Goal: Find specific page/section: Find specific page/section

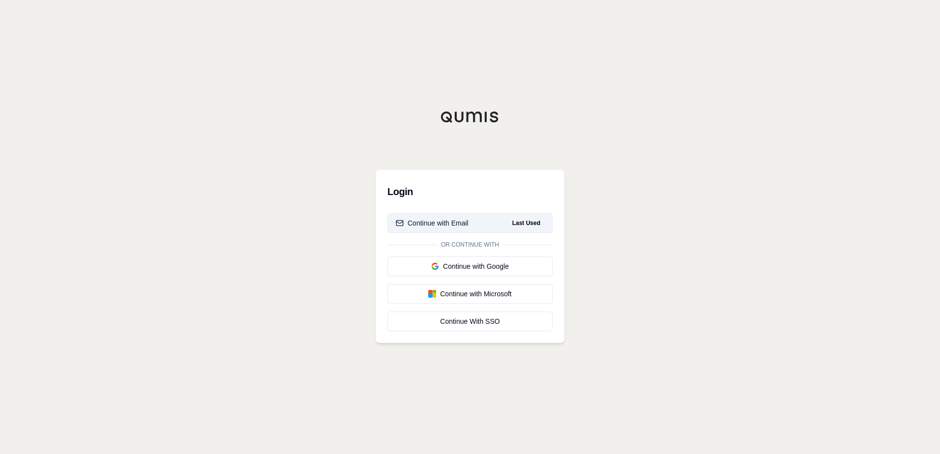
click at [456, 221] on div "Continue with Email" at bounding box center [432, 223] width 73 height 10
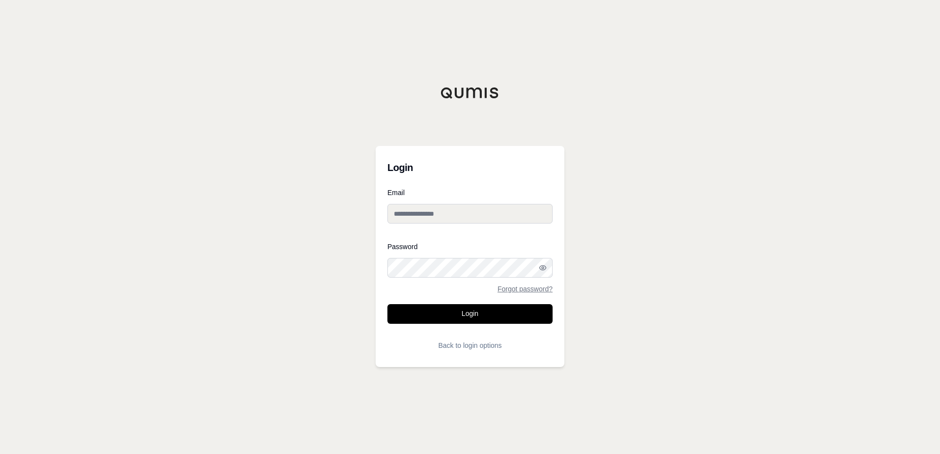
click at [464, 210] on input "Email" at bounding box center [470, 214] width 165 height 20
type input "**********"
click at [388, 278] on div at bounding box center [388, 278] width 0 height 0
click at [473, 311] on button "Login" at bounding box center [470, 314] width 165 height 20
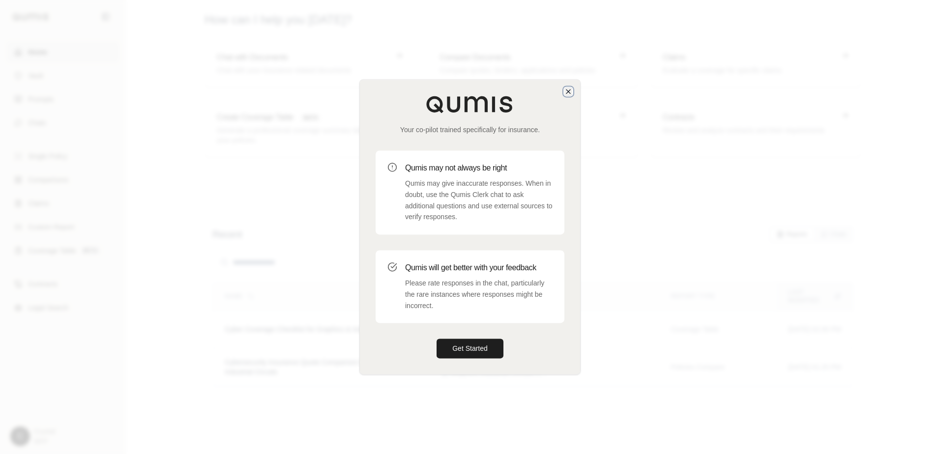
click at [572, 91] on icon "button" at bounding box center [569, 92] width 8 height 8
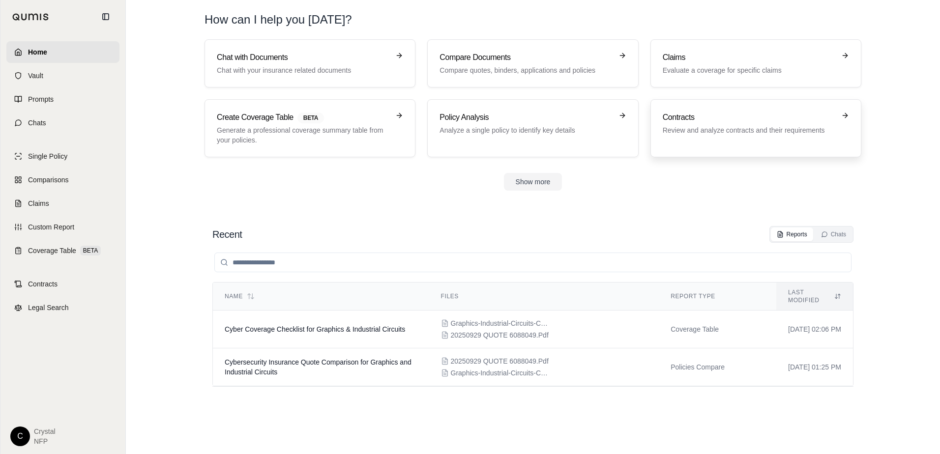
click at [725, 116] on h3 "Contracts" at bounding box center [749, 118] width 173 height 12
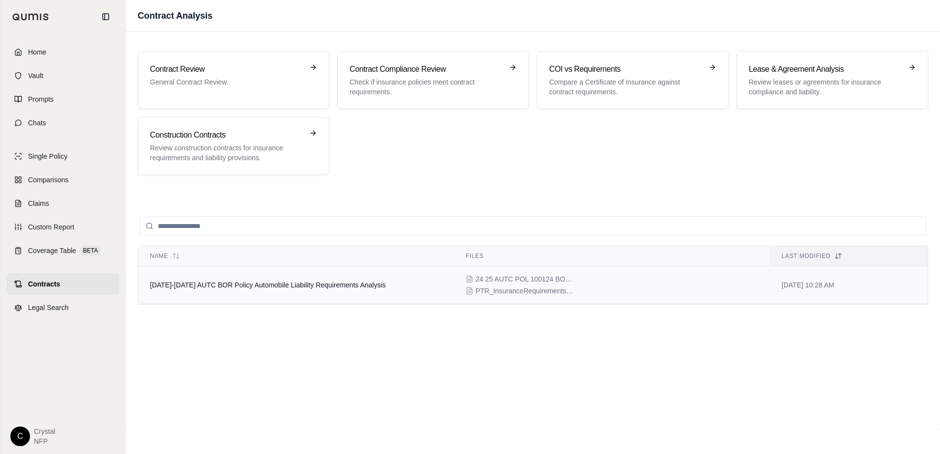
click at [258, 285] on span "[DATE]-[DATE] AUTC BOR Policy Automobile Liability Requirements Analysis" at bounding box center [268, 285] width 236 height 8
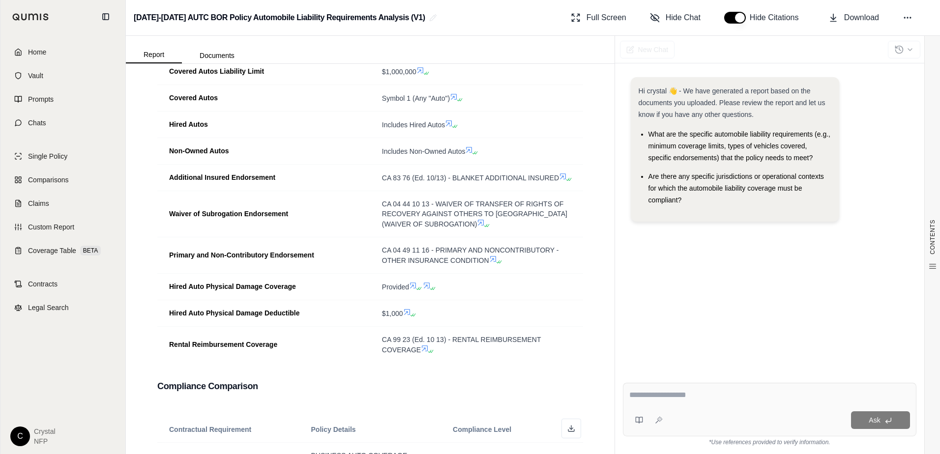
scroll to position [836, 0]
